Goal: Task Accomplishment & Management: Manage account settings

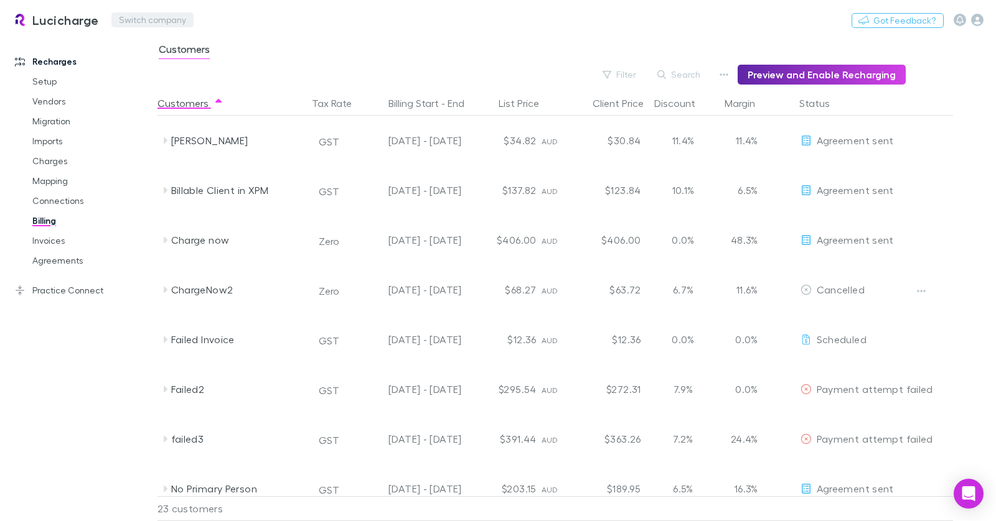
click at [114, 18] on button "Switch company" at bounding box center [152, 19] width 82 height 15
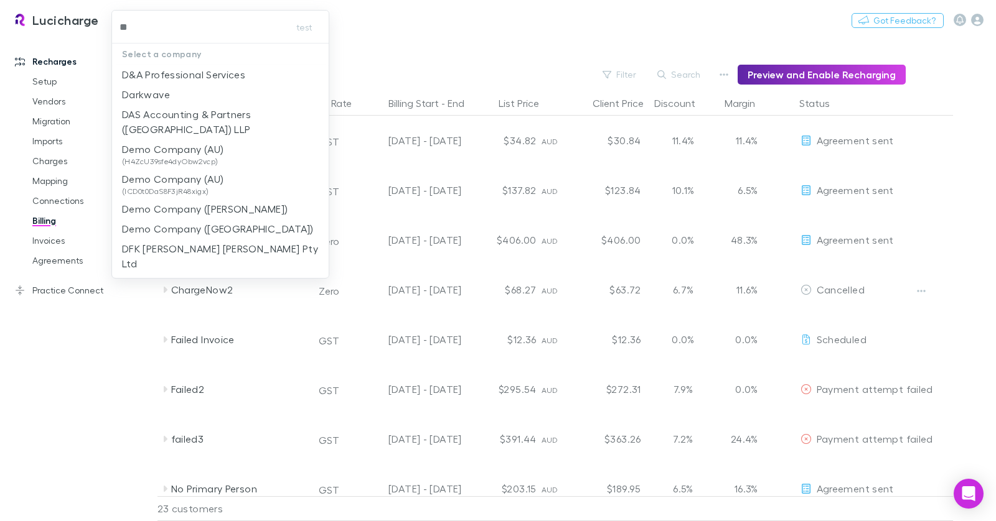
type input "***"
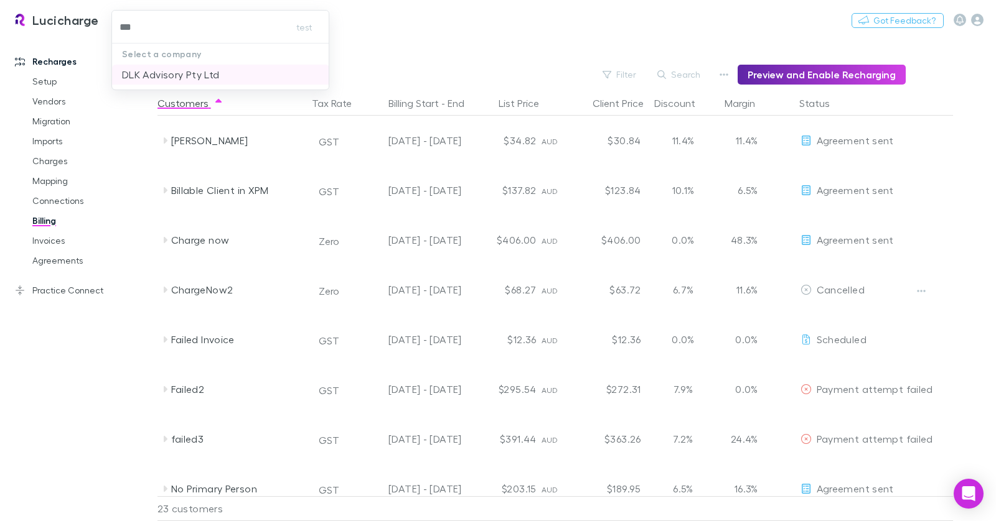
click at [159, 67] on p "DLK Advisory Pty Ltd" at bounding box center [170, 74] width 97 height 15
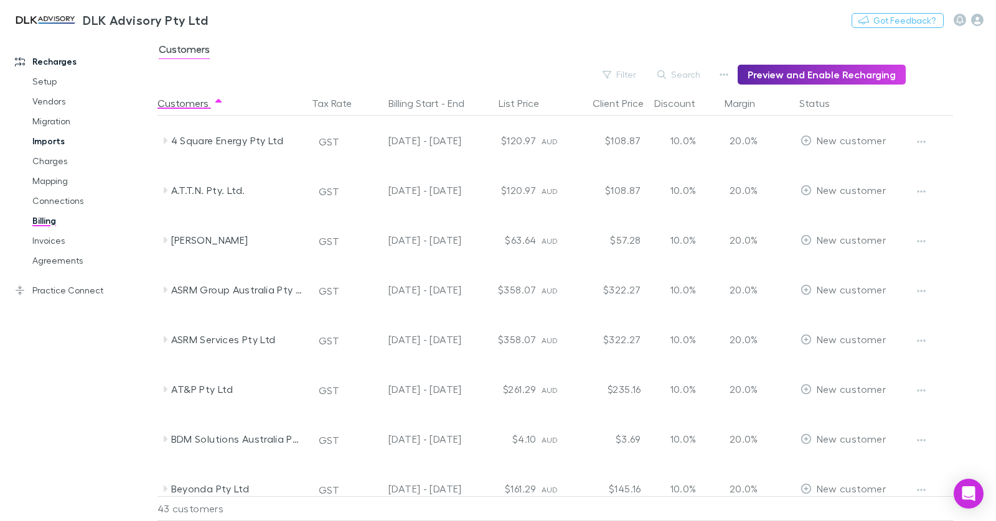
click at [59, 138] on link "Imports" at bounding box center [87, 141] width 135 height 20
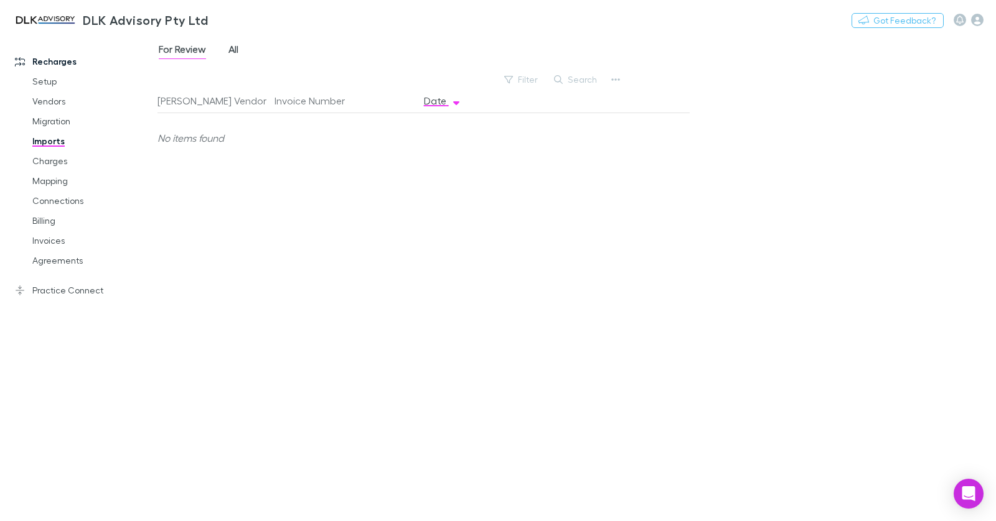
click at [235, 49] on span "All" at bounding box center [233, 51] width 10 height 16
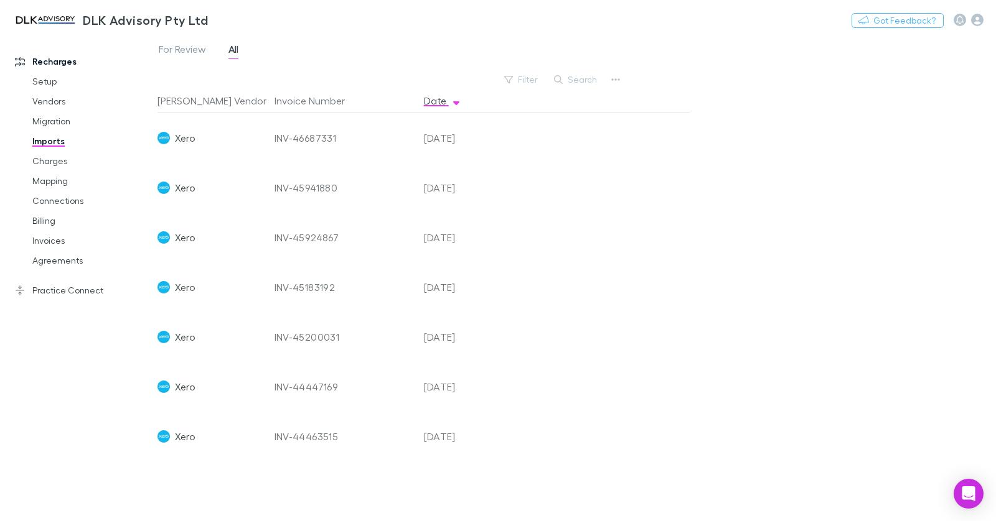
click at [326, 142] on div "INV-46687331" at bounding box center [343, 138] width 139 height 50
copy div "INV-46687331"
click at [61, 158] on link "Charges" at bounding box center [87, 161] width 135 height 20
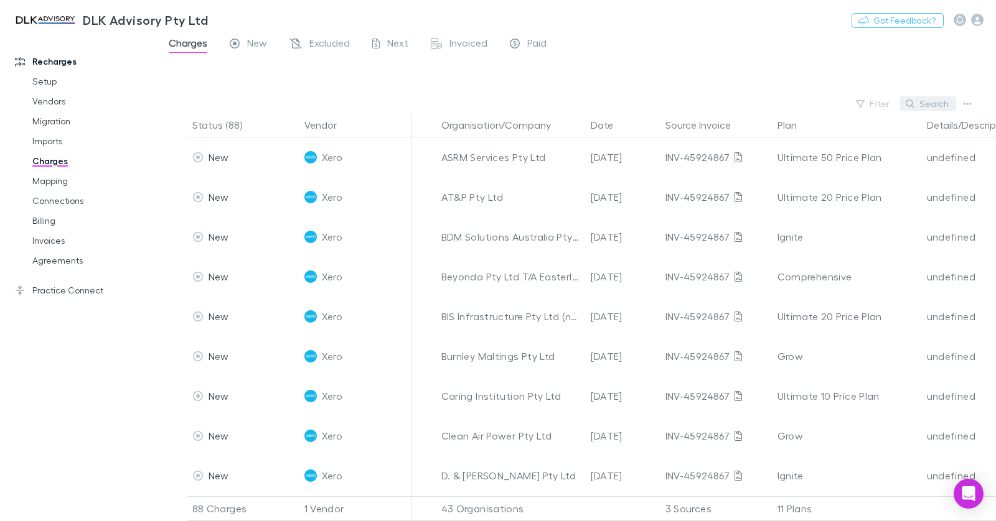
click at [933, 106] on button "Search" at bounding box center [927, 103] width 57 height 15
paste input "**********"
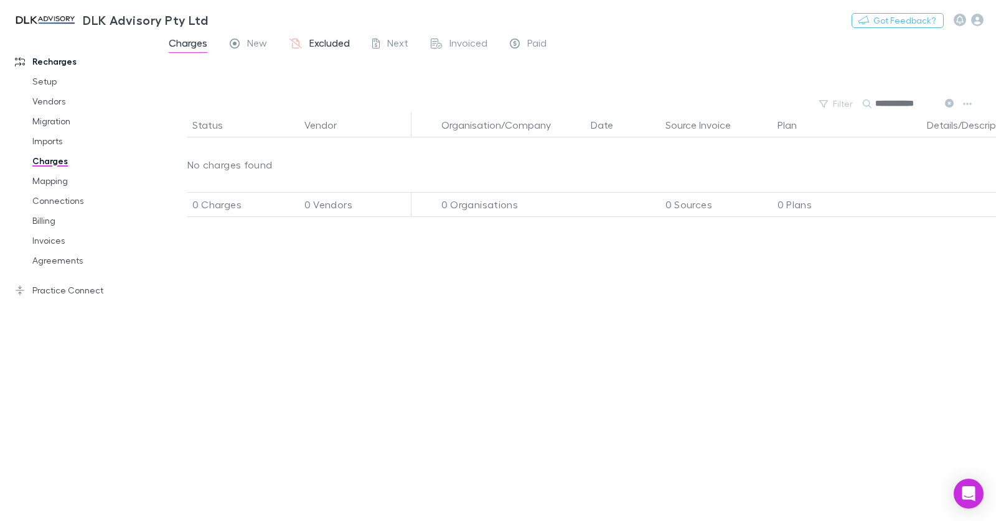
drag, startPoint x: 332, startPoint y: 47, endPoint x: 307, endPoint y: 45, distance: 25.0
click at [332, 47] on span "Excluded" at bounding box center [329, 45] width 40 height 16
click at [377, 43] on icon at bounding box center [375, 45] width 7 height 13
drag, startPoint x: 338, startPoint y: 43, endPoint x: 372, endPoint y: 42, distance: 33.6
click at [338, 43] on span "Excluded" at bounding box center [329, 45] width 40 height 16
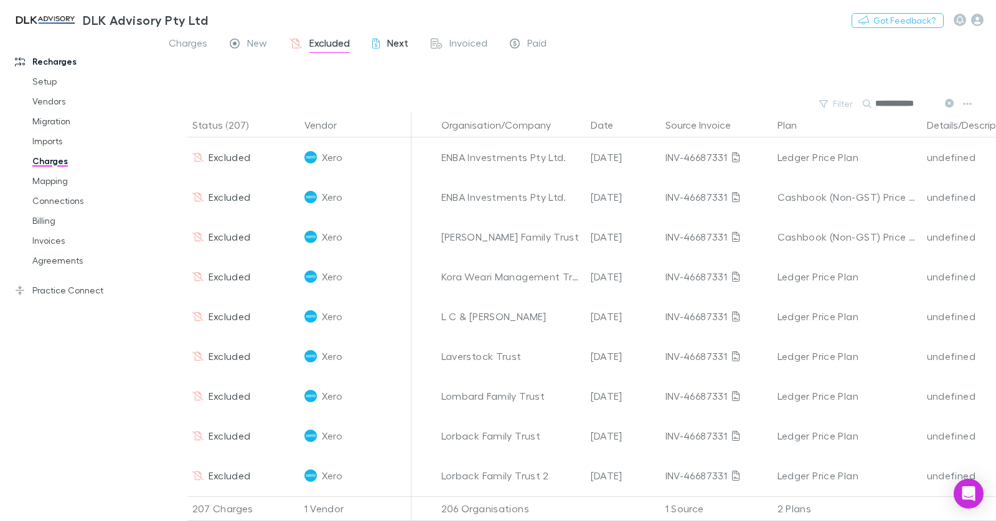
click at [381, 42] on div "Next" at bounding box center [390, 45] width 36 height 16
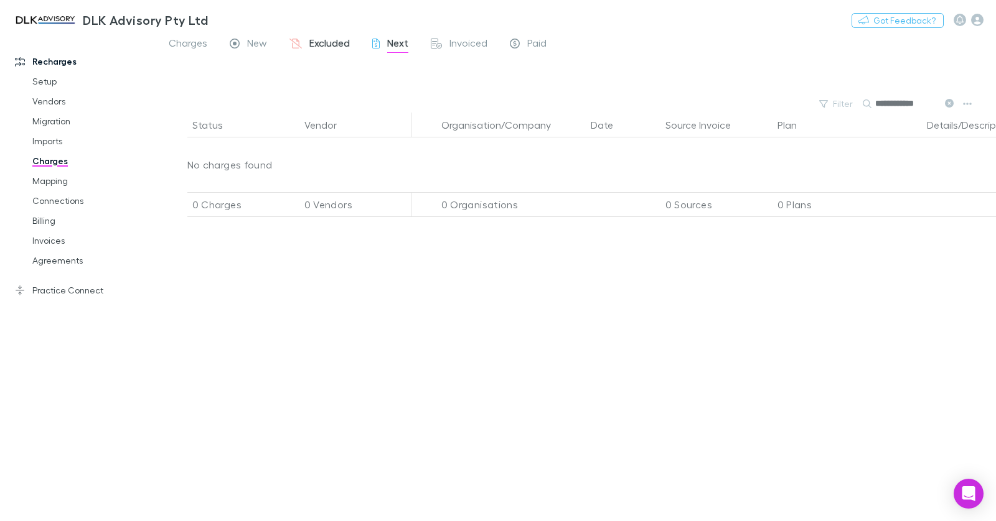
click at [329, 42] on span "Excluded" at bounding box center [329, 45] width 40 height 16
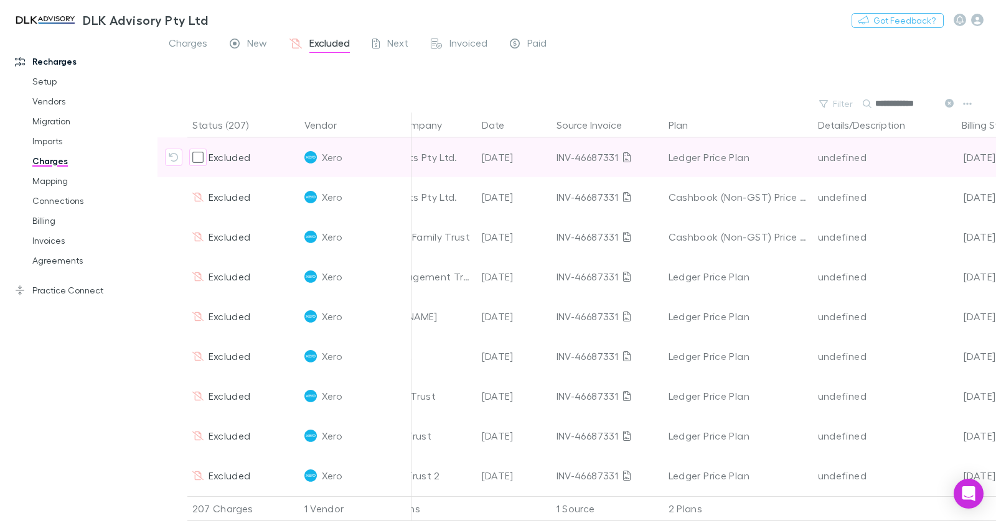
scroll to position [0, 114]
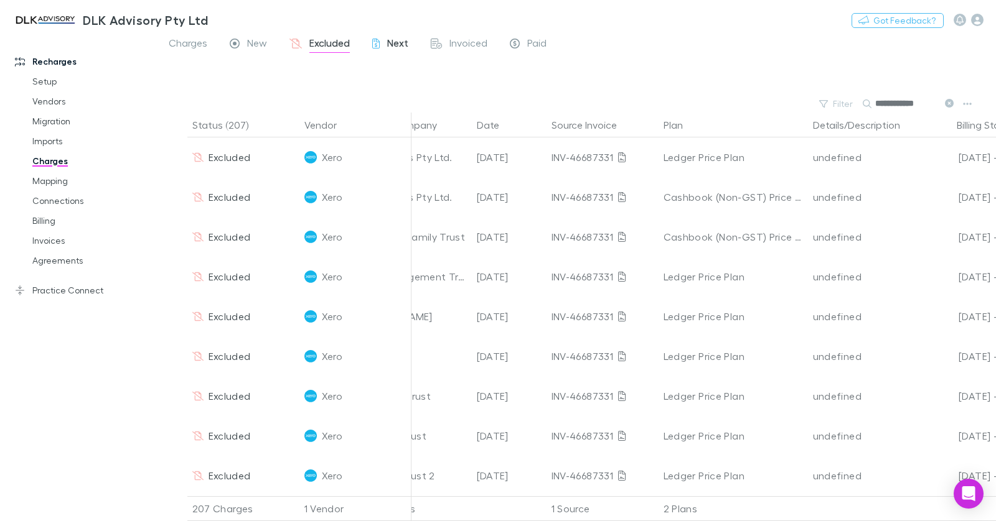
click at [388, 40] on span "Next" at bounding box center [397, 45] width 21 height 16
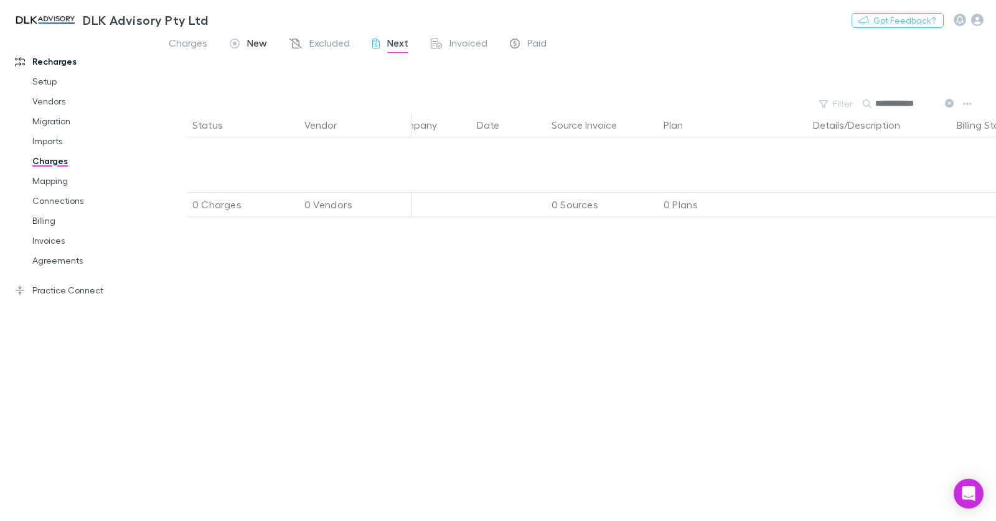
click at [249, 40] on span "New" at bounding box center [257, 45] width 20 height 16
click at [898, 106] on input "**********" at bounding box center [906, 103] width 62 height 17
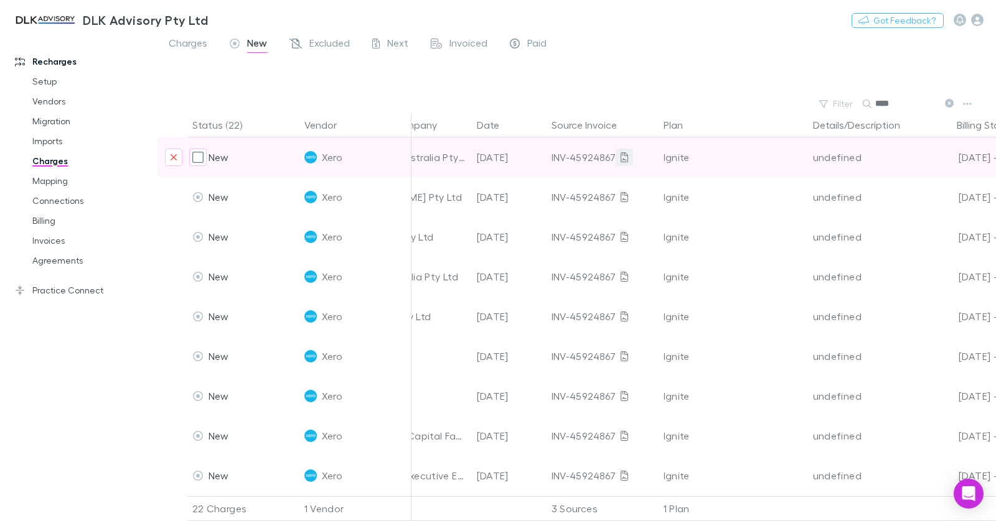
type input "****"
click at [627, 156] on link at bounding box center [623, 157] width 17 height 17
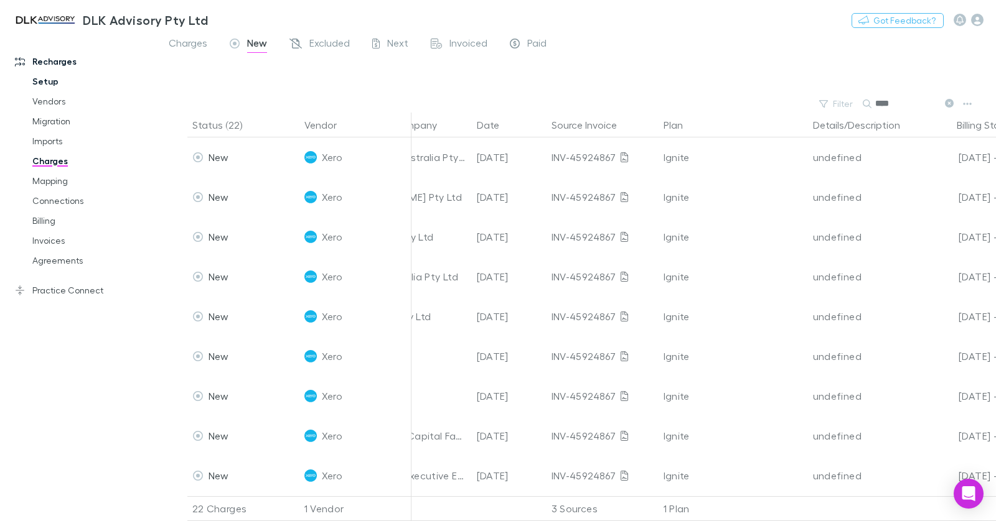
click at [48, 79] on link "Setup" at bounding box center [87, 82] width 135 height 20
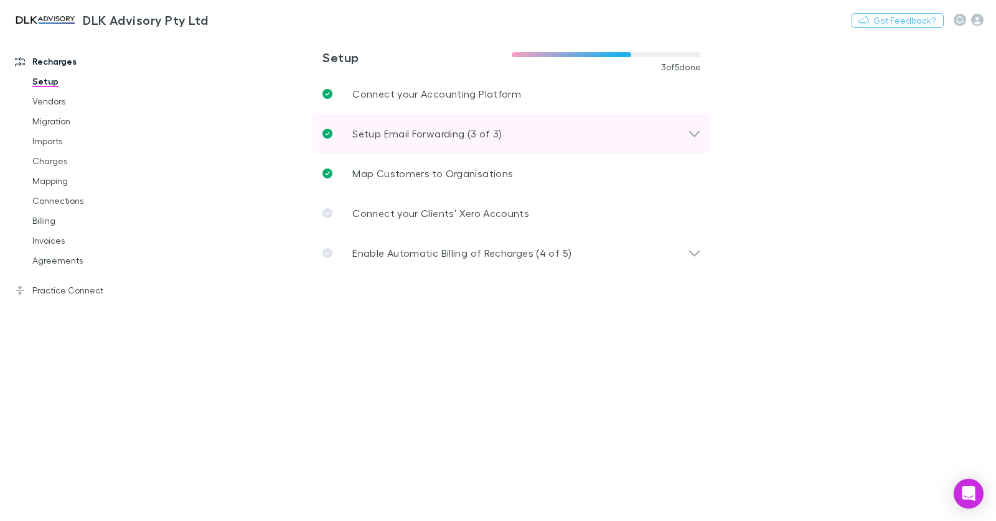
click at [373, 126] on p "Setup Email Forwarding (3 of 3)" at bounding box center [426, 133] width 149 height 15
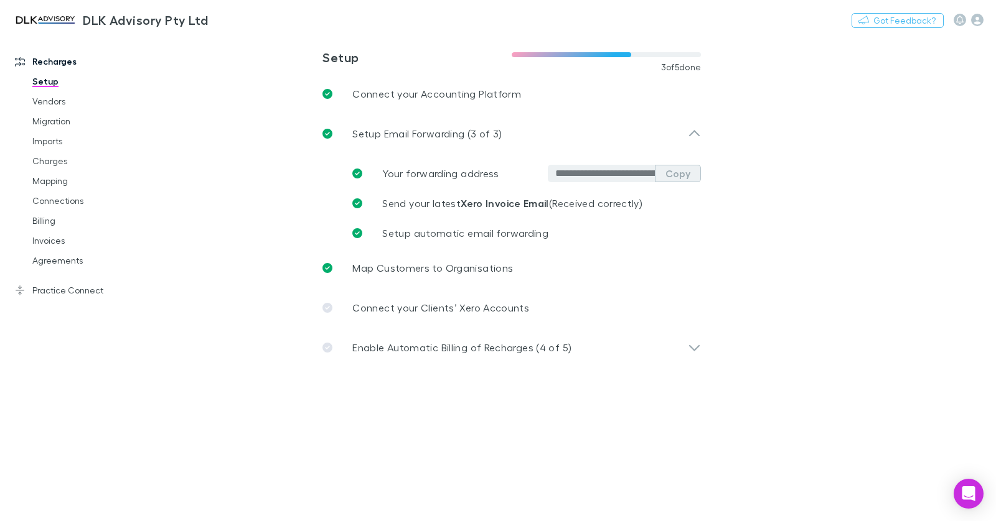
click at [688, 174] on button "Copy" at bounding box center [678, 173] width 46 height 17
click at [63, 140] on link "Imports" at bounding box center [87, 141] width 135 height 20
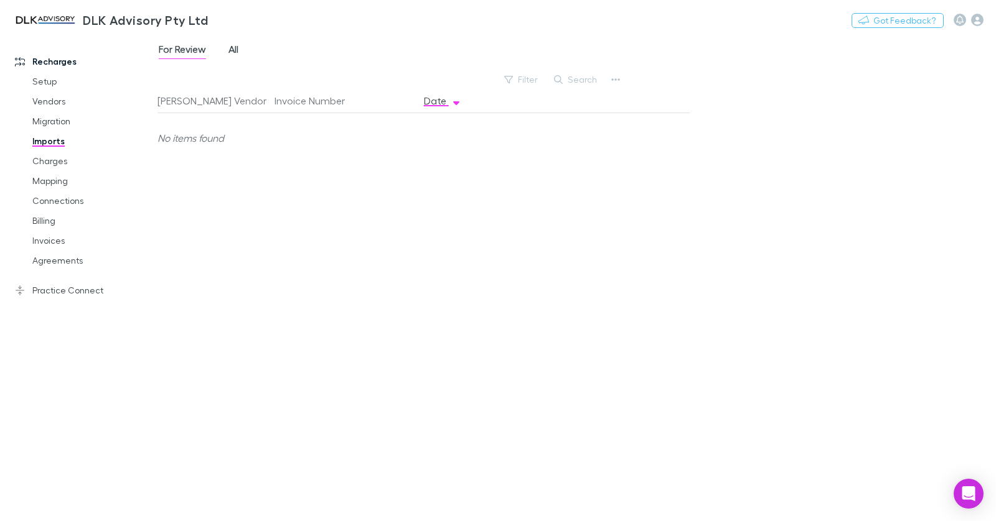
click at [231, 51] on span "All" at bounding box center [233, 51] width 10 height 16
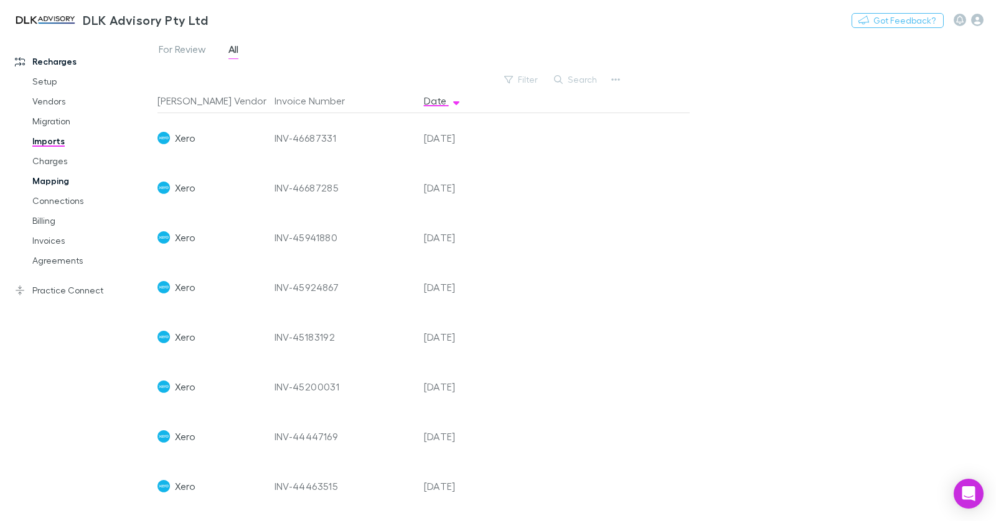
click at [33, 177] on link "Mapping" at bounding box center [87, 181] width 135 height 20
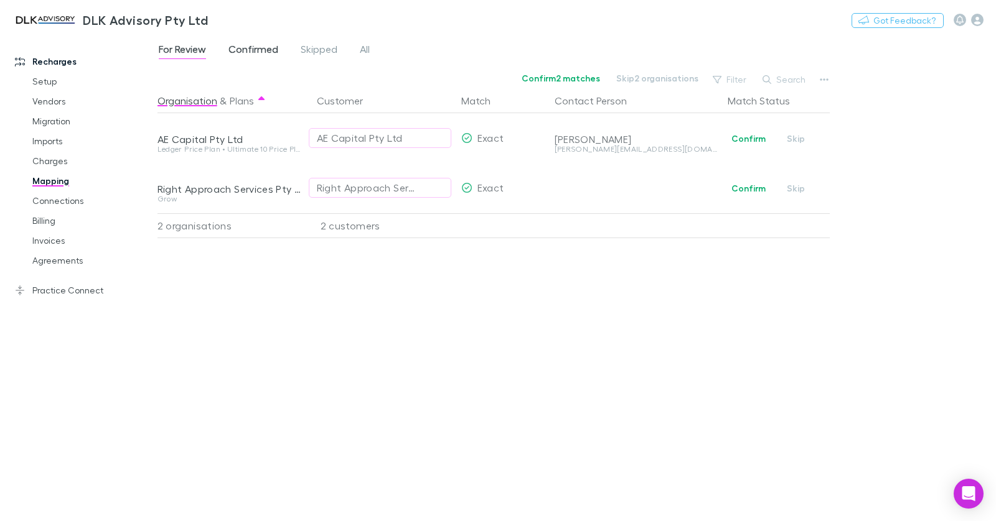
click at [227, 54] on link "Confirmed" at bounding box center [253, 51] width 52 height 20
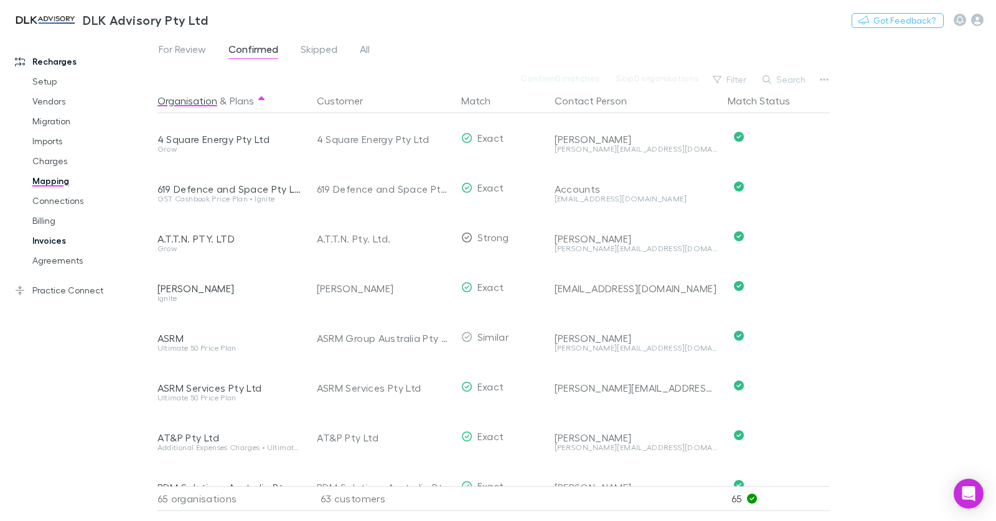
click at [44, 242] on link "Invoices" at bounding box center [87, 241] width 135 height 20
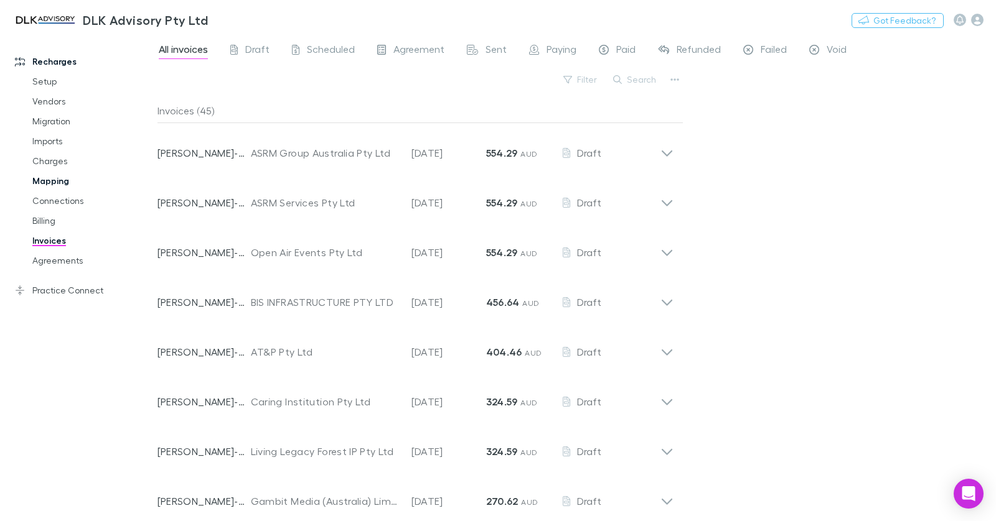
click at [63, 178] on link "Mapping" at bounding box center [87, 181] width 135 height 20
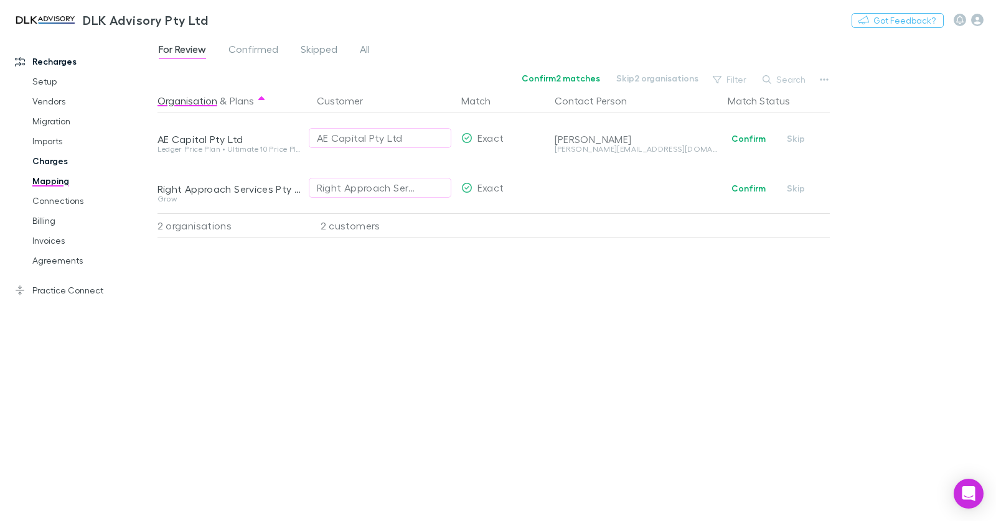
click at [72, 159] on link "Charges" at bounding box center [87, 161] width 135 height 20
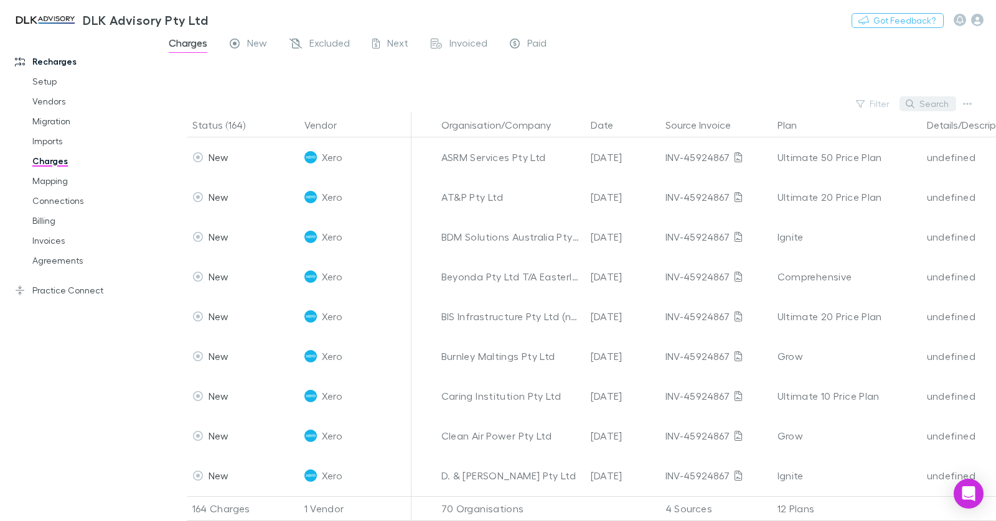
click at [926, 100] on button "Search" at bounding box center [927, 103] width 57 height 15
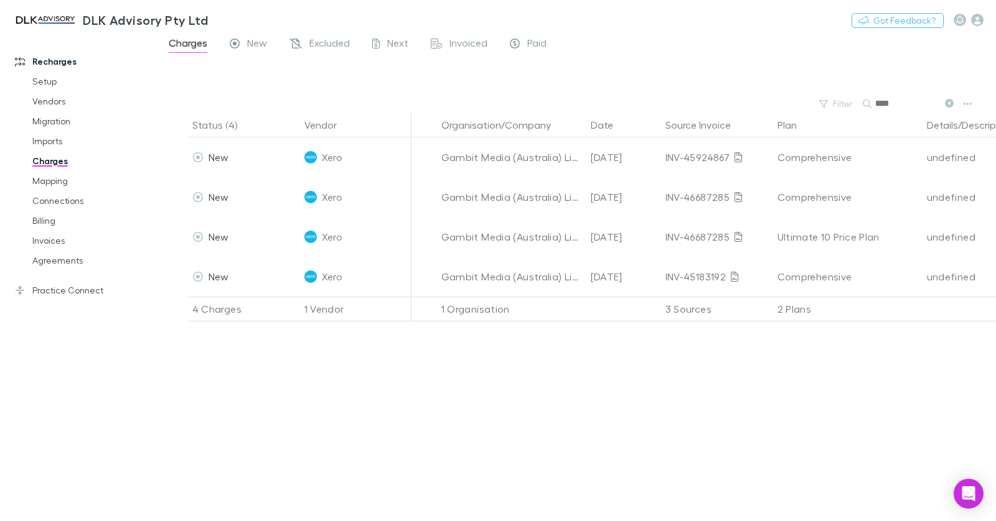
click at [898, 103] on input "****" at bounding box center [906, 103] width 62 height 17
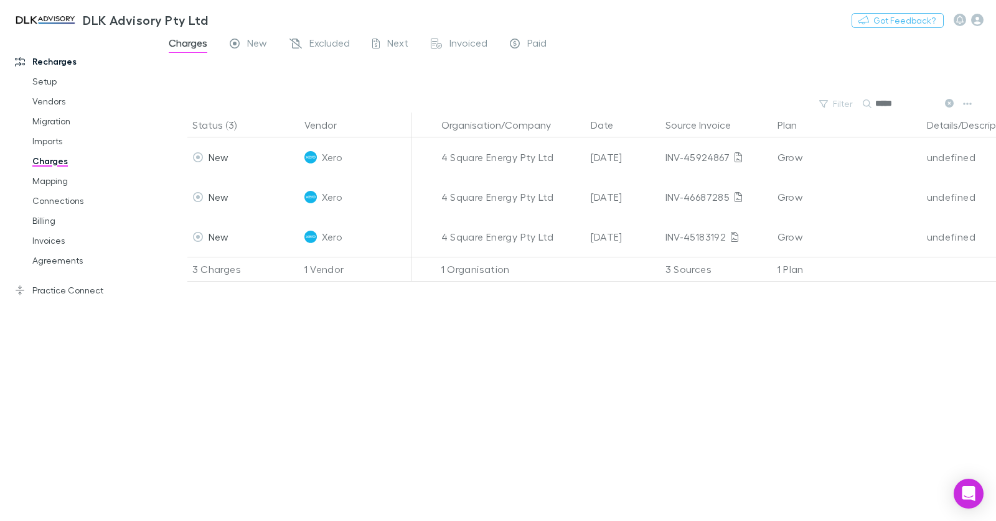
click at [885, 103] on input "*****" at bounding box center [906, 103] width 62 height 17
drag, startPoint x: 885, startPoint y: 103, endPoint x: 893, endPoint y: 102, distance: 8.2
click at [885, 103] on input "*****" at bounding box center [906, 103] width 62 height 17
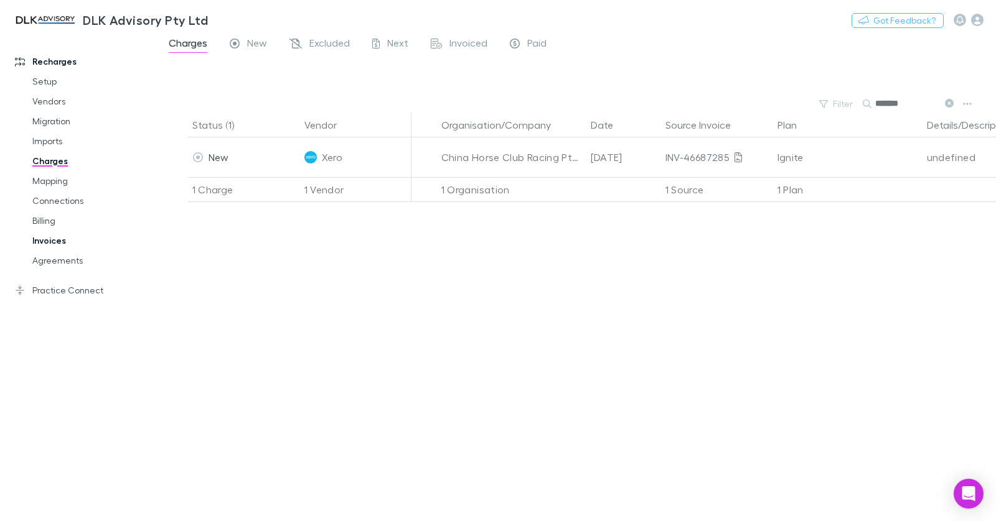
type input "*******"
click at [78, 242] on link "Invoices" at bounding box center [87, 241] width 135 height 20
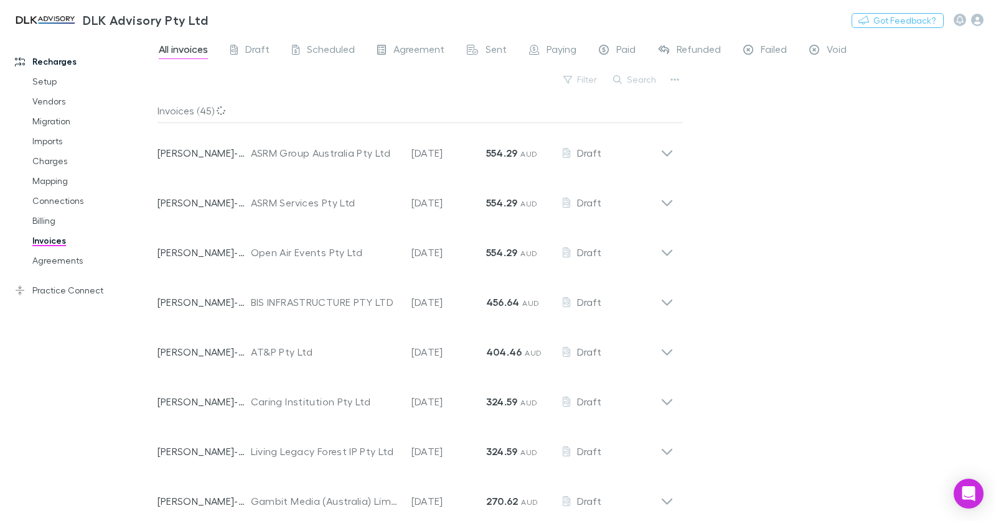
click at [647, 80] on button "Search" at bounding box center [635, 79] width 57 height 15
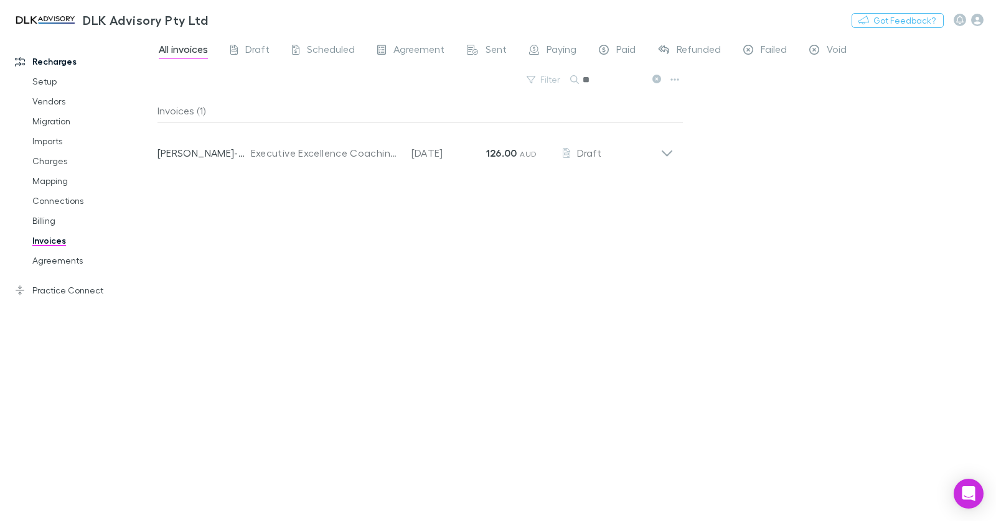
type input "*"
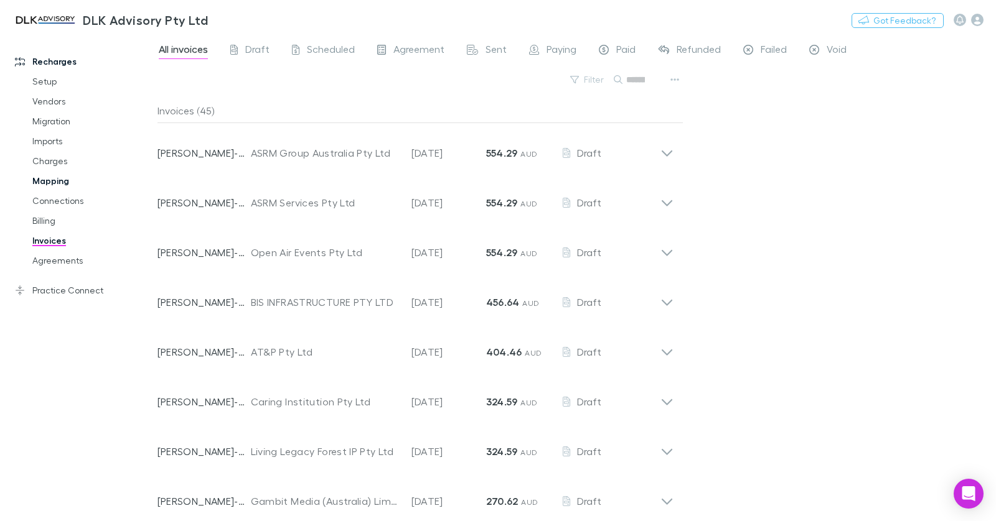
click at [59, 176] on link "Mapping" at bounding box center [87, 181] width 135 height 20
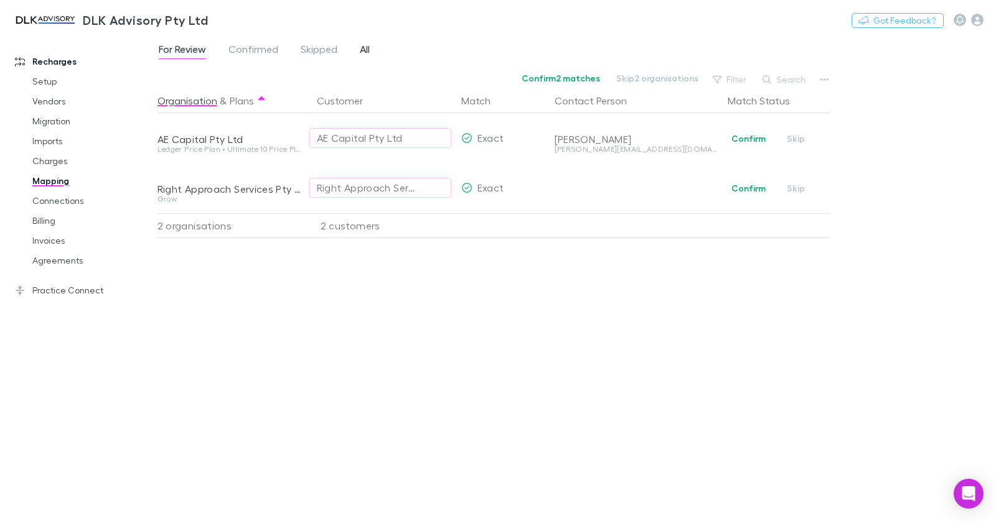
click at [368, 48] on span "All" at bounding box center [365, 51] width 10 height 16
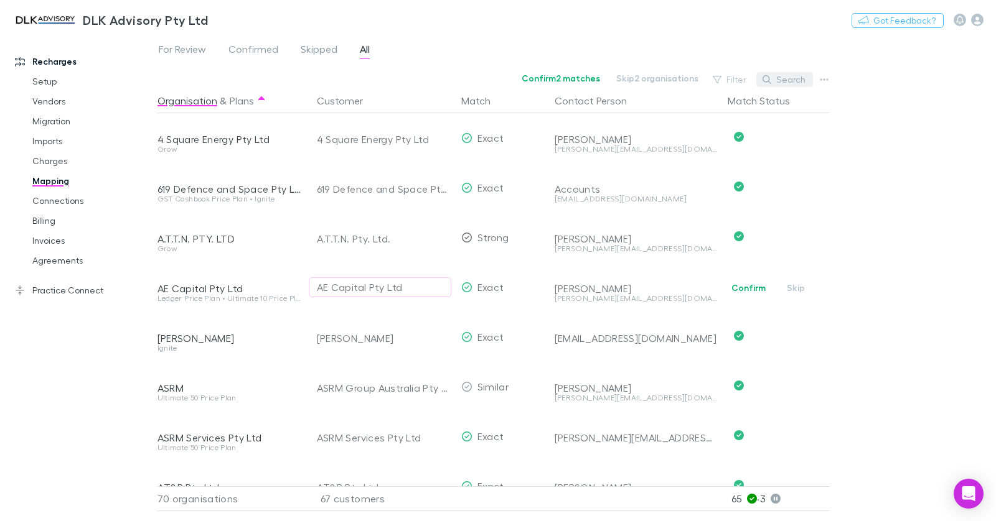
click at [780, 82] on button "Search" at bounding box center [784, 79] width 57 height 15
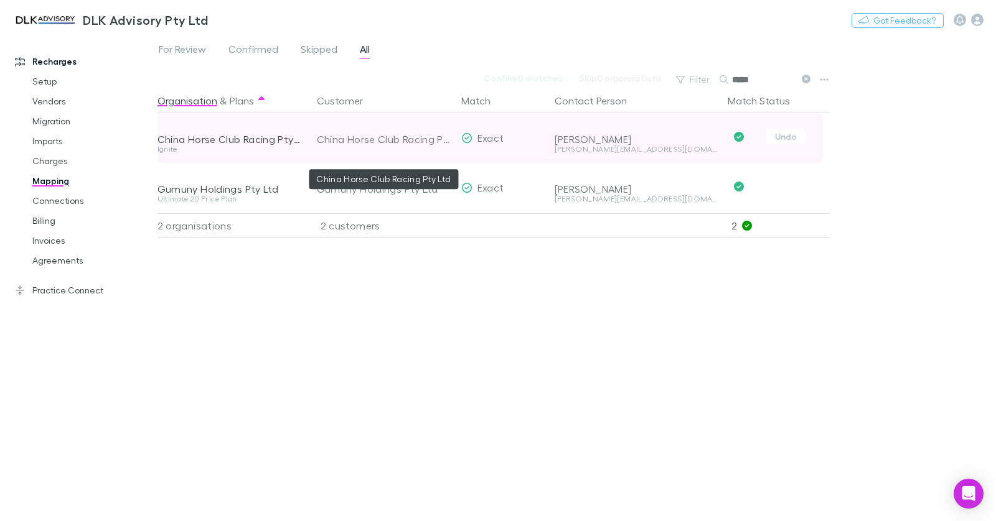
type input "*****"
click at [390, 136] on div "China Horse Club Racing Pty Ltd" at bounding box center [384, 139] width 134 height 50
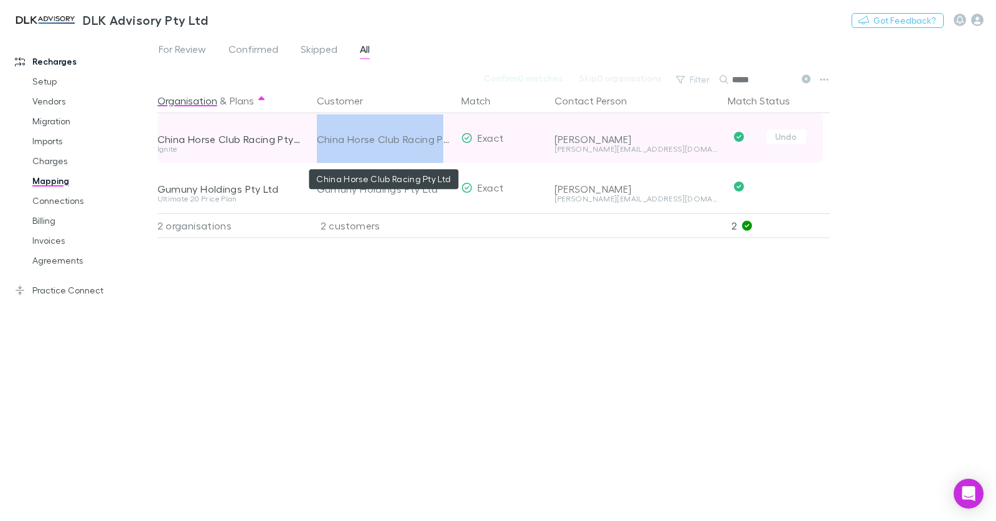
click at [390, 136] on div "China Horse Club Racing Pty Ltd" at bounding box center [384, 139] width 134 height 50
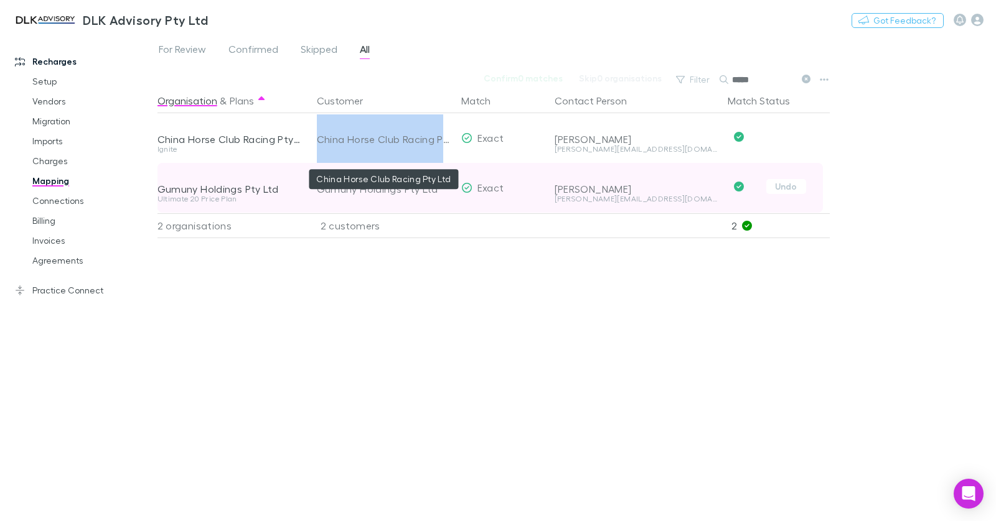
copy div "China Horse Club Racing Pty Ltd"
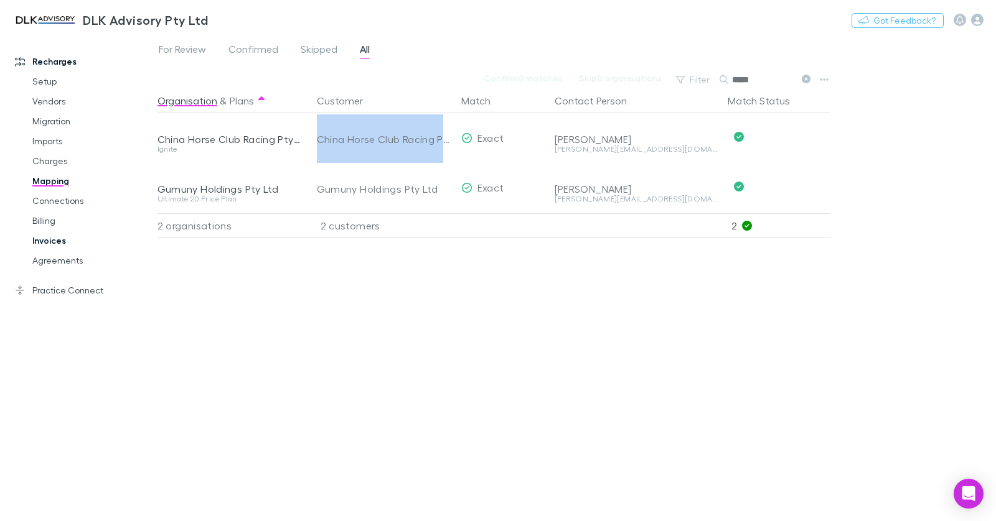
click at [77, 239] on link "Invoices" at bounding box center [87, 241] width 135 height 20
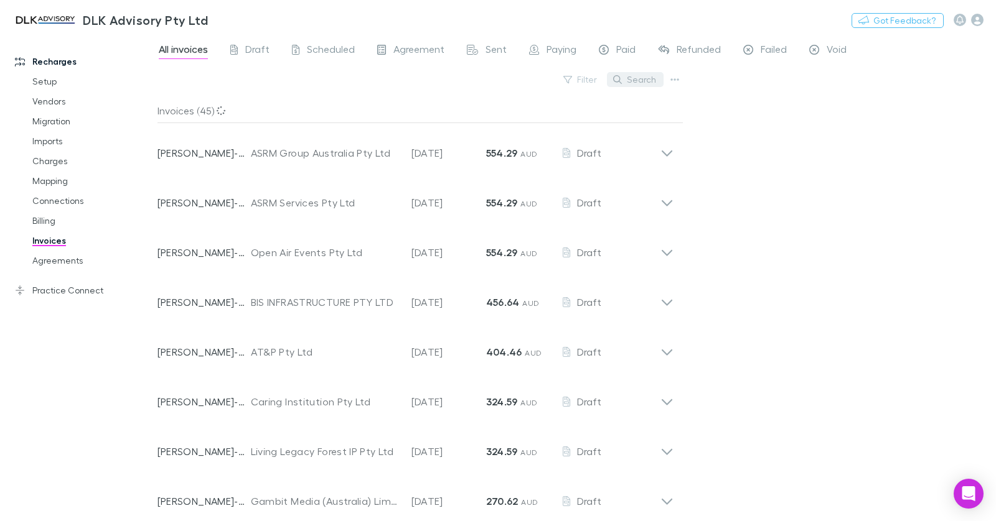
click at [647, 80] on button "Search" at bounding box center [635, 79] width 57 height 15
paste input "**********"
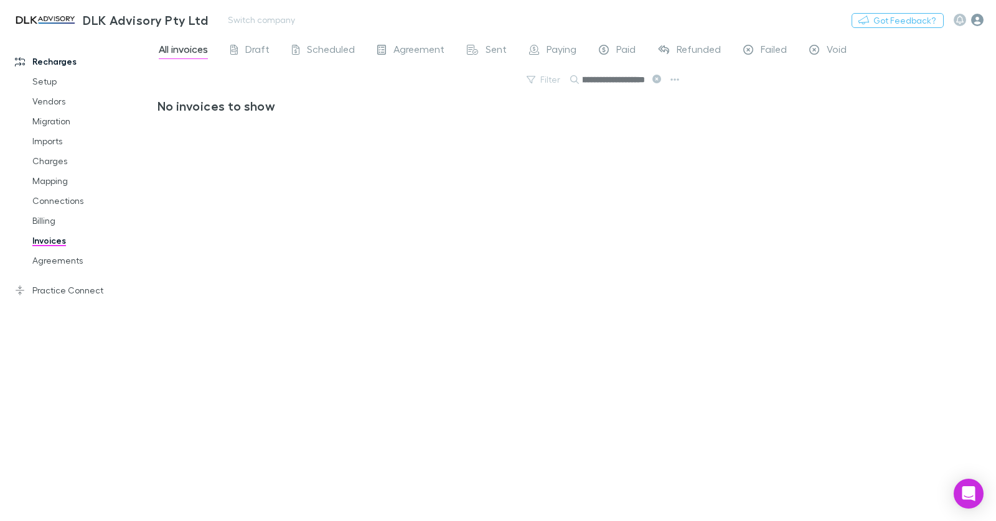
type input "**********"
click at [971, 17] on icon "button" at bounding box center [977, 20] width 12 height 12
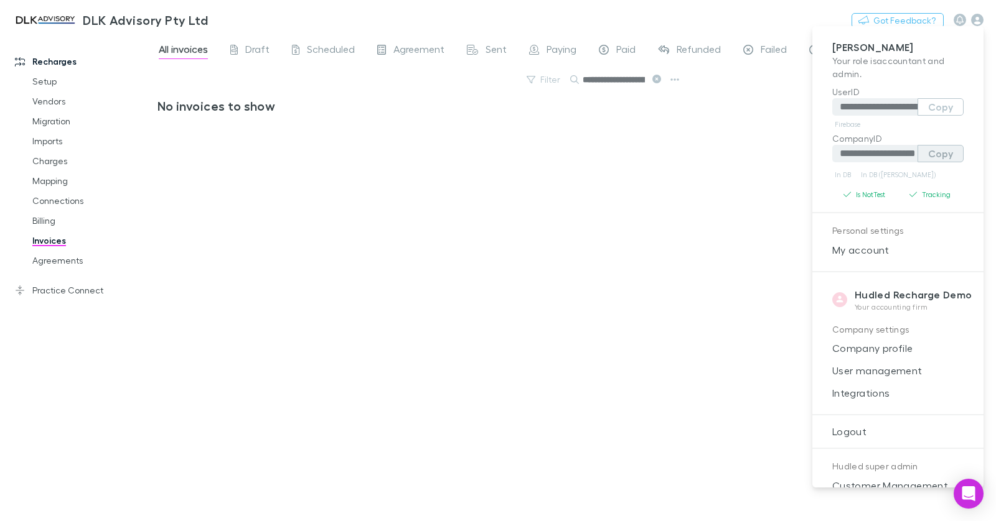
click at [951, 156] on button "Copy" at bounding box center [940, 153] width 46 height 17
click at [56, 161] on div at bounding box center [498, 260] width 996 height 521
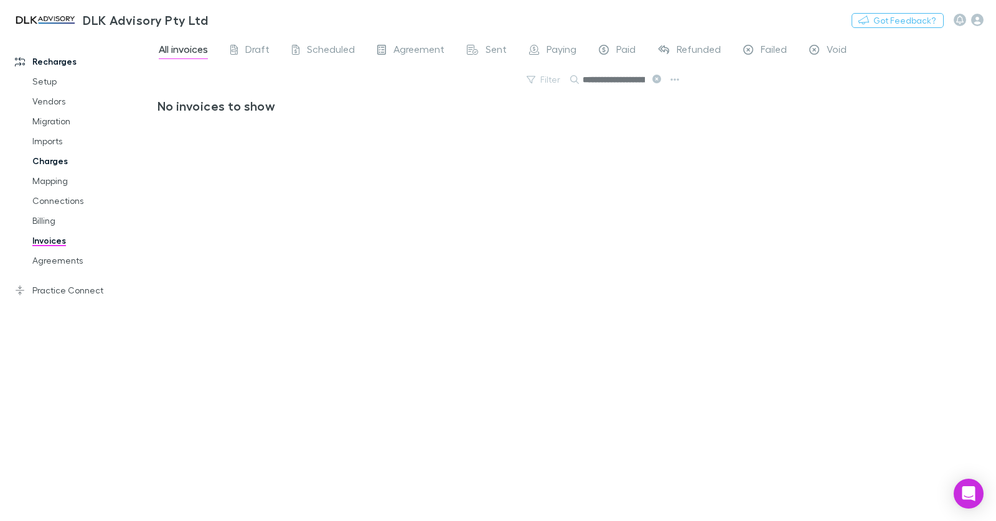
click at [46, 163] on link "Charges" at bounding box center [87, 161] width 135 height 20
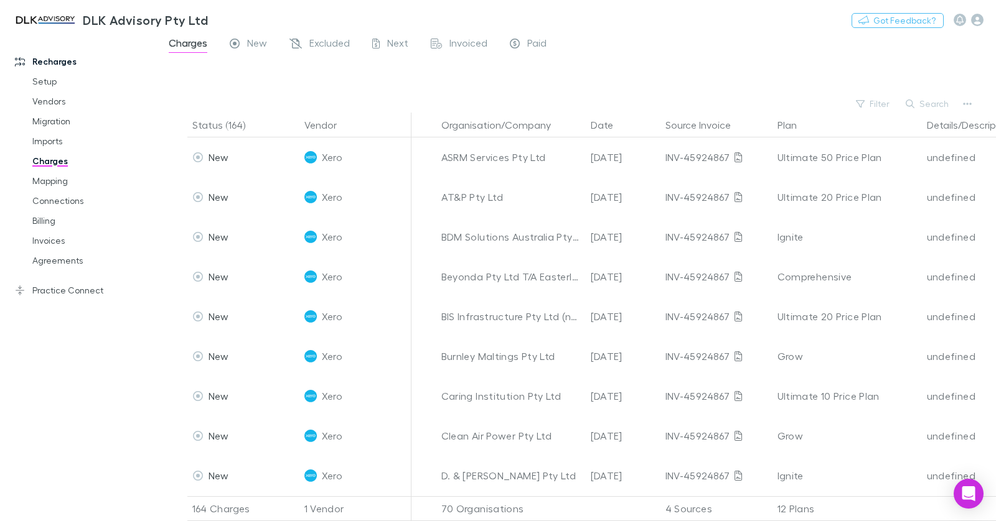
click at [939, 100] on button "Search" at bounding box center [927, 103] width 57 height 15
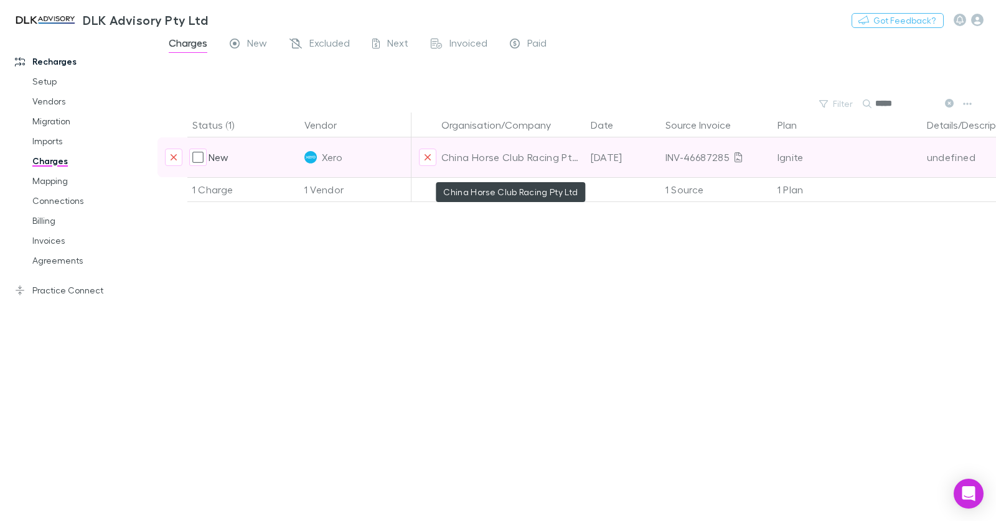
type input "*****"
click at [505, 154] on div "China Horse Club Racing Pty Ltd" at bounding box center [510, 158] width 139 height 40
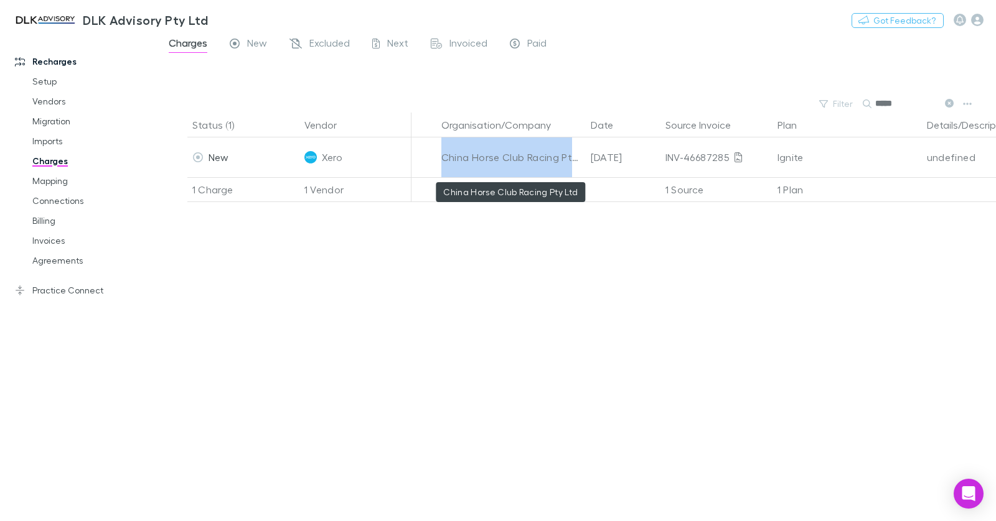
copy div "China Horse Club Racing Pty Ltd"
click at [68, 187] on link "Mapping" at bounding box center [87, 181] width 135 height 20
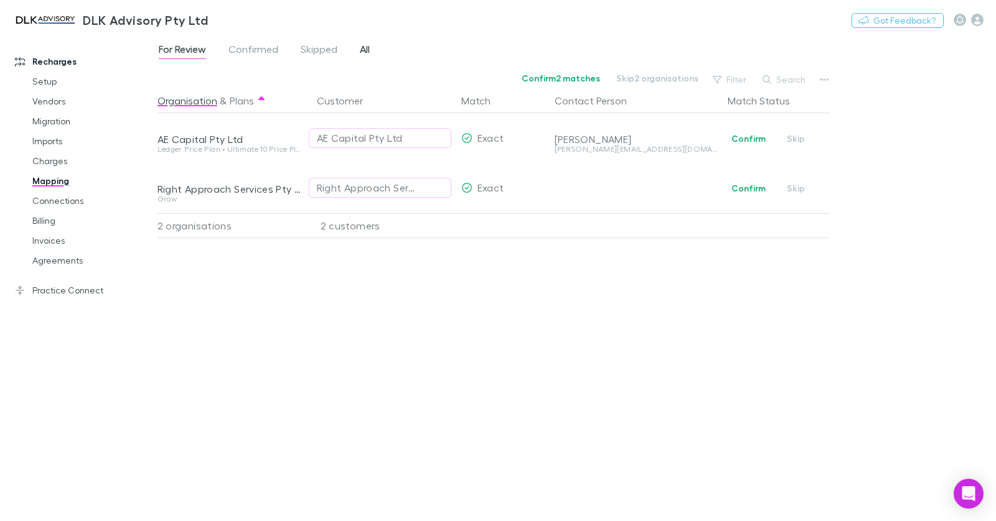
click at [360, 49] on span "All" at bounding box center [365, 51] width 10 height 16
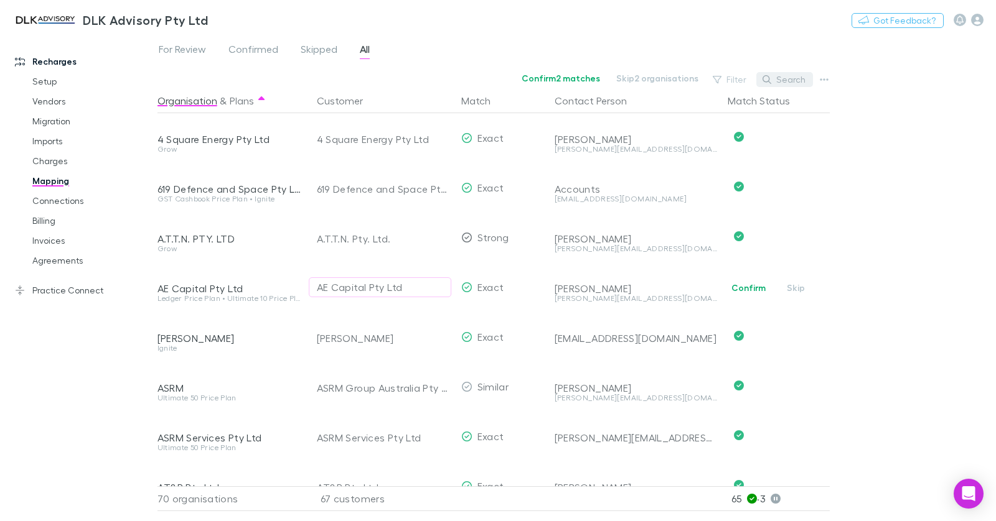
click at [800, 83] on button "Search" at bounding box center [784, 79] width 57 height 15
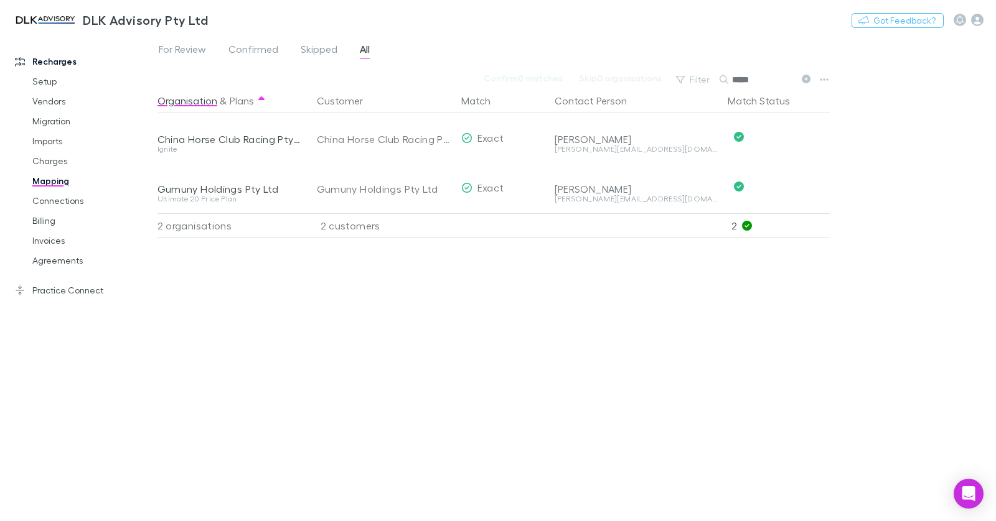
type input "*****"
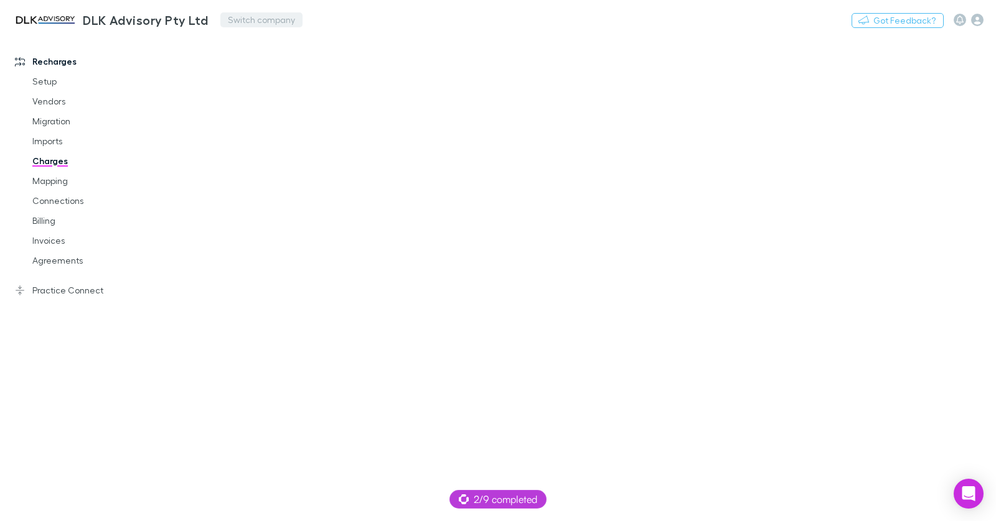
click at [267, 24] on button "Switch company" at bounding box center [261, 19] width 82 height 15
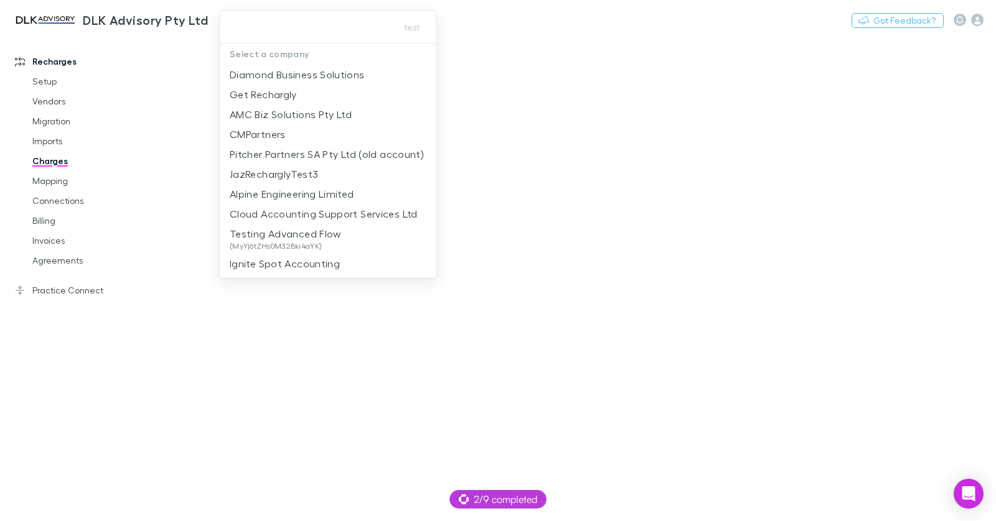
drag, startPoint x: 134, startPoint y: 41, endPoint x: 146, endPoint y: 32, distance: 15.1
click at [134, 41] on div at bounding box center [498, 260] width 996 height 521
